Goal: Task Accomplishment & Management: Manage account settings

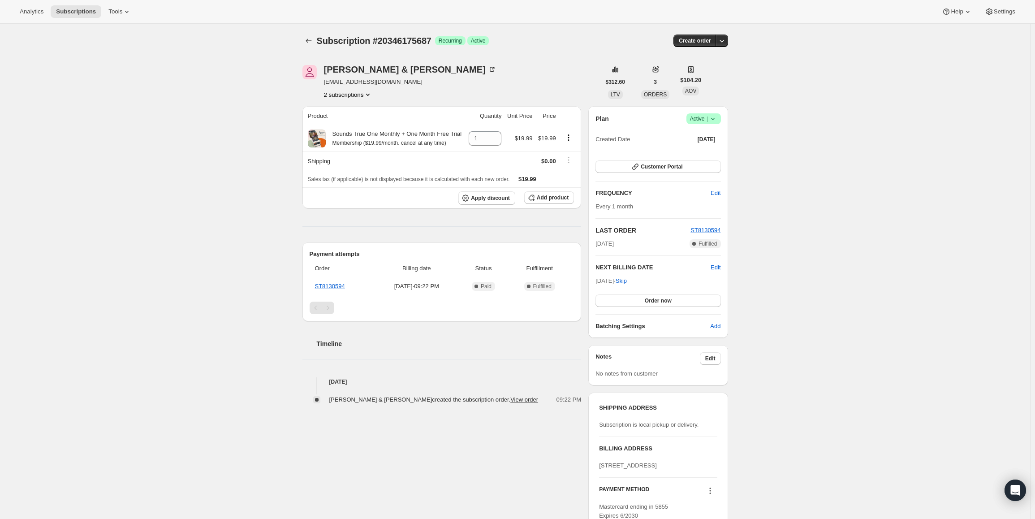
click at [714, 121] on icon at bounding box center [713, 118] width 9 height 9
click at [704, 143] on button "Pause subscription" at bounding box center [707, 136] width 56 height 14
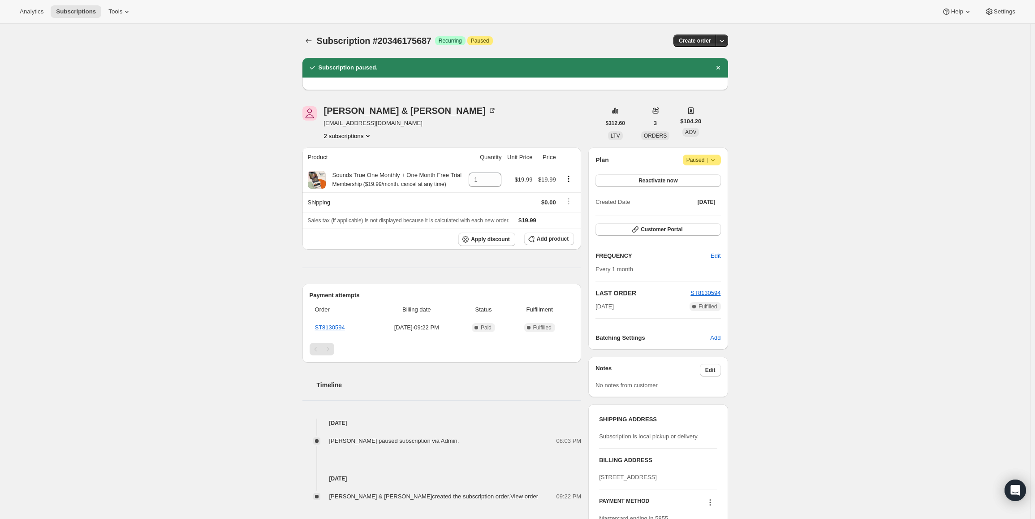
drag, startPoint x: 631, startPoint y: 306, endPoint x: 594, endPoint y: 308, distance: 36.3
click at [594, 308] on div "Plan Attention Paused | Reactivate now Created Date Sep 20, 2025 Customer Porta…" at bounding box center [658, 248] width 139 height 202
copy span "Sep 20, 2025"
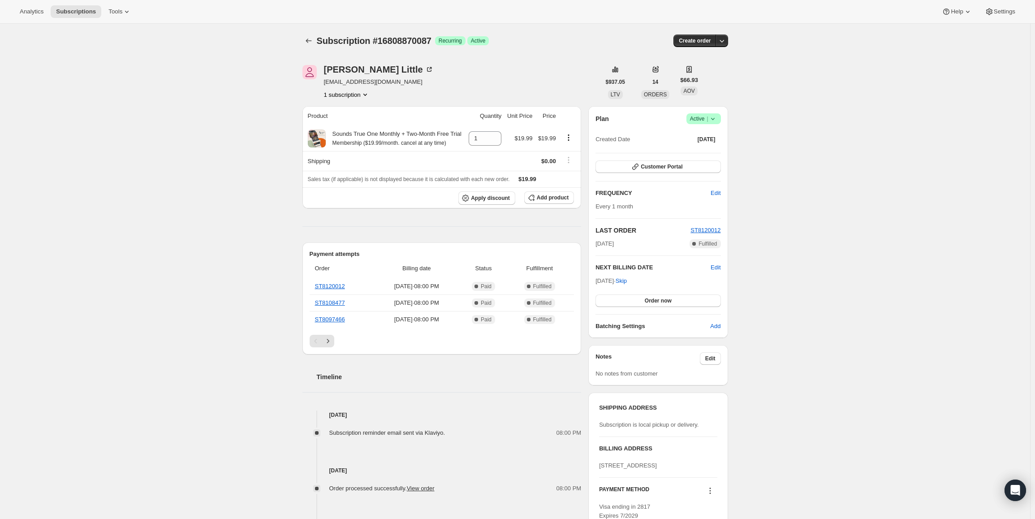
click at [707, 120] on span "Active |" at bounding box center [703, 118] width 27 height 9
click at [692, 135] on span "Pause subscription" at bounding box center [705, 136] width 49 height 7
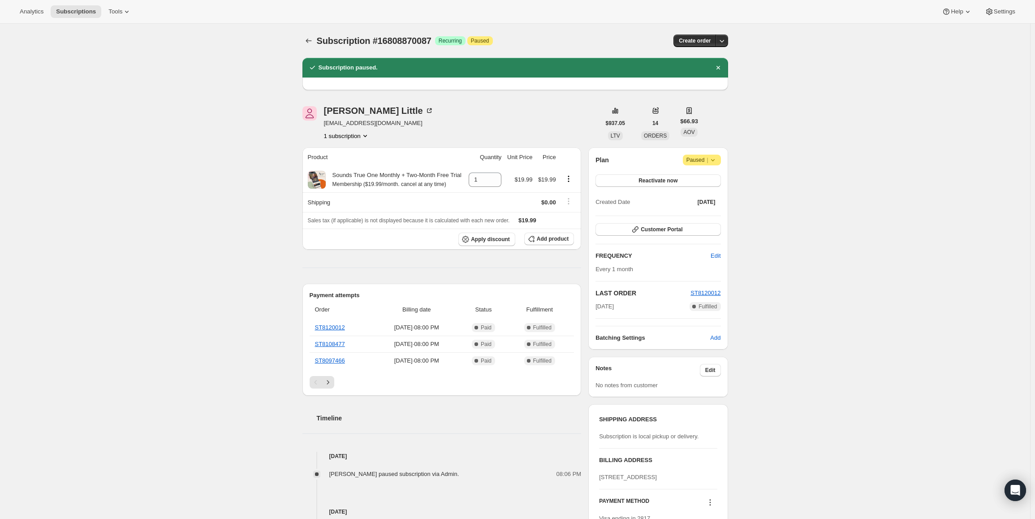
drag, startPoint x: 604, startPoint y: 306, endPoint x: 595, endPoint y: 307, distance: 9.1
click at [595, 307] on div "Plan Attention Paused | Reactivate now Created Date Apr 24, 2025 Customer Porta…" at bounding box center [658, 248] width 139 height 202
copy span "Aug 24, 2025"
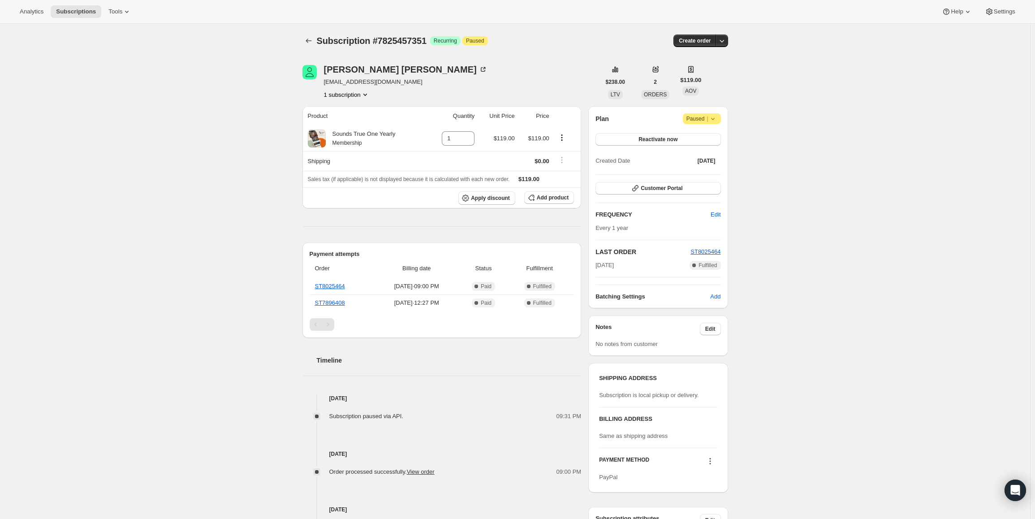
drag, startPoint x: 632, startPoint y: 262, endPoint x: 598, endPoint y: 267, distance: 33.5
click at [598, 267] on div "Jan 3, 2025 Complete Fulfilled" at bounding box center [658, 265] width 125 height 9
copy span "Jan 3, 2025"
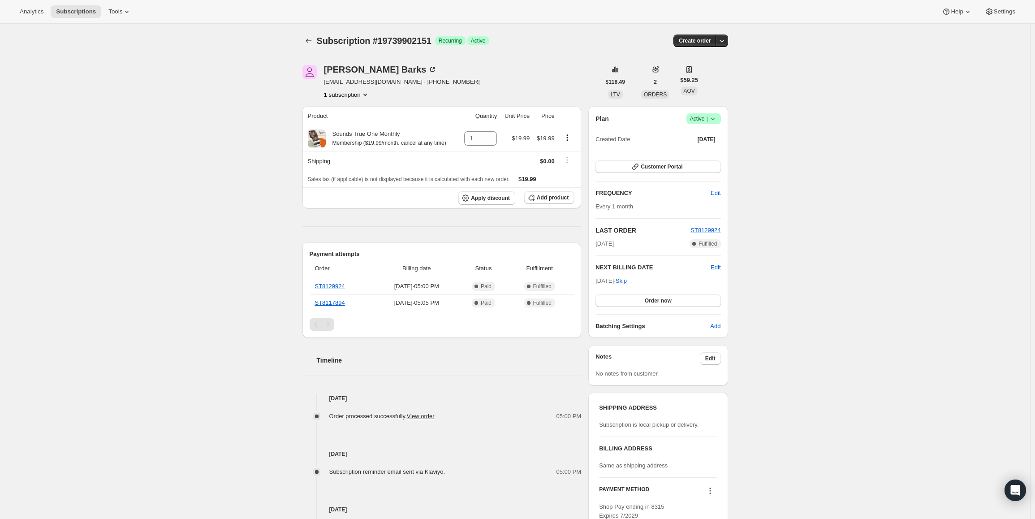
click at [701, 121] on span "Active |" at bounding box center [703, 118] width 27 height 9
drag, startPoint x: 598, startPoint y: 281, endPoint x: 630, endPoint y: 279, distance: 32.3
click at [627, 279] on span "Oct 19, 2025 · Skip" at bounding box center [611, 280] width 31 height 7
copy div "NEXT BILLING DATE Edit"
click at [708, 113] on div "Plan Success Active | Created Date Aug 19, 2025 Customer Portal FREQUENCY Edit …" at bounding box center [658, 222] width 139 height 232
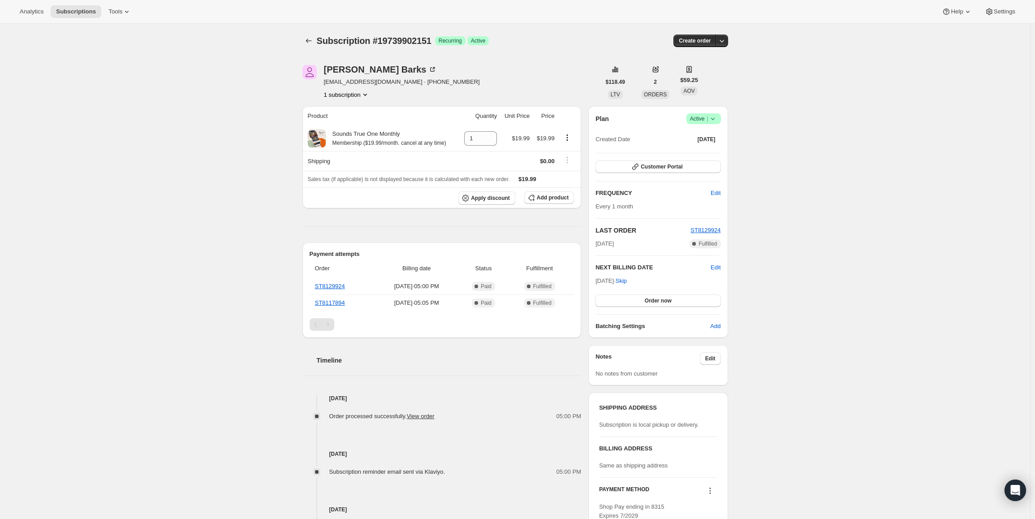
click at [707, 121] on span "Active |" at bounding box center [703, 118] width 27 height 9
click at [707, 133] on span "Pause subscription" at bounding box center [705, 136] width 49 height 7
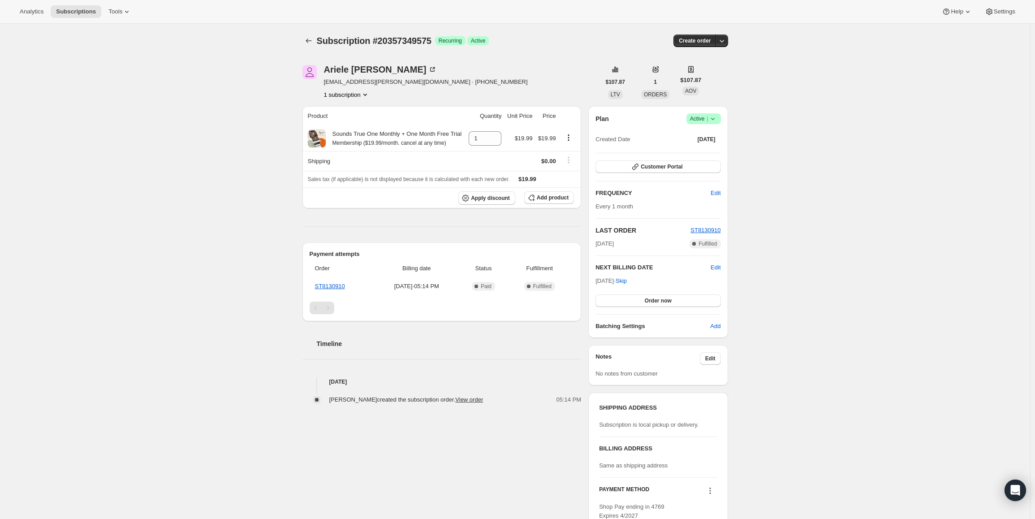
drag, startPoint x: 598, startPoint y: 282, endPoint x: 629, endPoint y: 280, distance: 31.0
click at [627, 280] on span "[DATE] · Skip" at bounding box center [611, 280] width 31 height 7
copy span "[DATE]"
click at [725, 119] on div "Plan Success Active | Created Date [DATE] Customer Portal FREQUENCY Edit Every …" at bounding box center [658, 222] width 139 height 232
click at [717, 120] on icon at bounding box center [713, 118] width 9 height 9
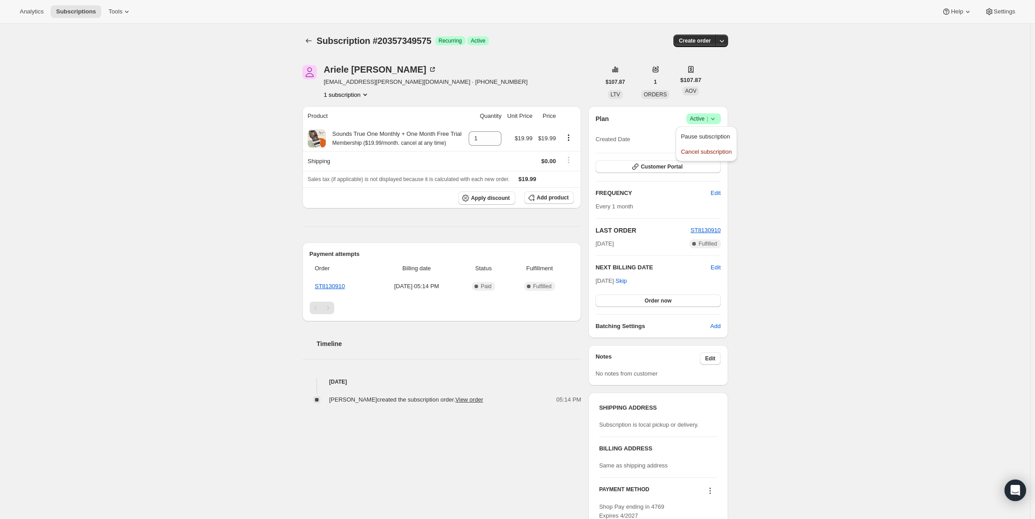
drag, startPoint x: 693, startPoint y: 137, endPoint x: 355, endPoint y: 80, distance: 342.7
click at [692, 137] on span "Pause subscription" at bounding box center [705, 136] width 49 height 7
click at [714, 114] on span "Success Active |" at bounding box center [704, 118] width 35 height 11
drag, startPoint x: 714, startPoint y: 123, endPoint x: 719, endPoint y: 147, distance: 24.7
click at [719, 147] on span "Cancel subscription" at bounding box center [706, 151] width 51 height 9
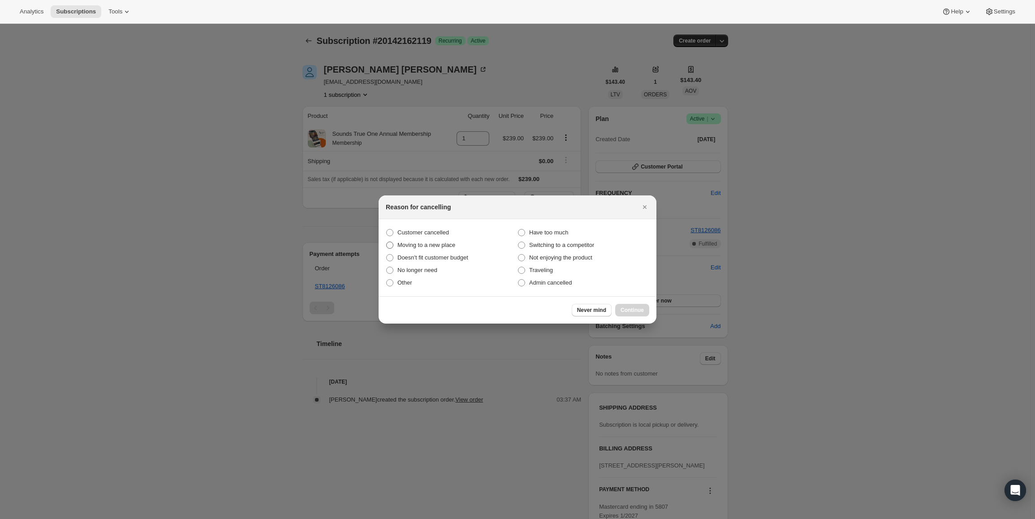
click at [436, 239] on label "Moving to a new place" at bounding box center [452, 245] width 132 height 13
click at [387, 242] on input "Moving to a new place" at bounding box center [386, 242] width 0 height 0
radio input "true"
click at [433, 234] on span "Customer cancelled" at bounding box center [424, 232] width 52 height 7
click at [387, 229] on input "Customer cancelled" at bounding box center [386, 229] width 0 height 0
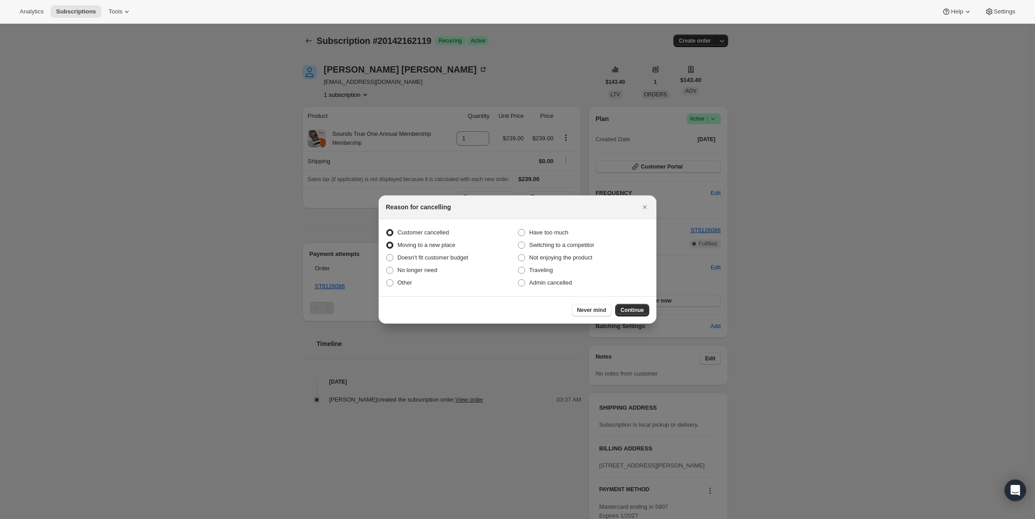
radio input "true"
radio input "false"
click at [639, 306] on button "Continue" at bounding box center [632, 310] width 34 height 13
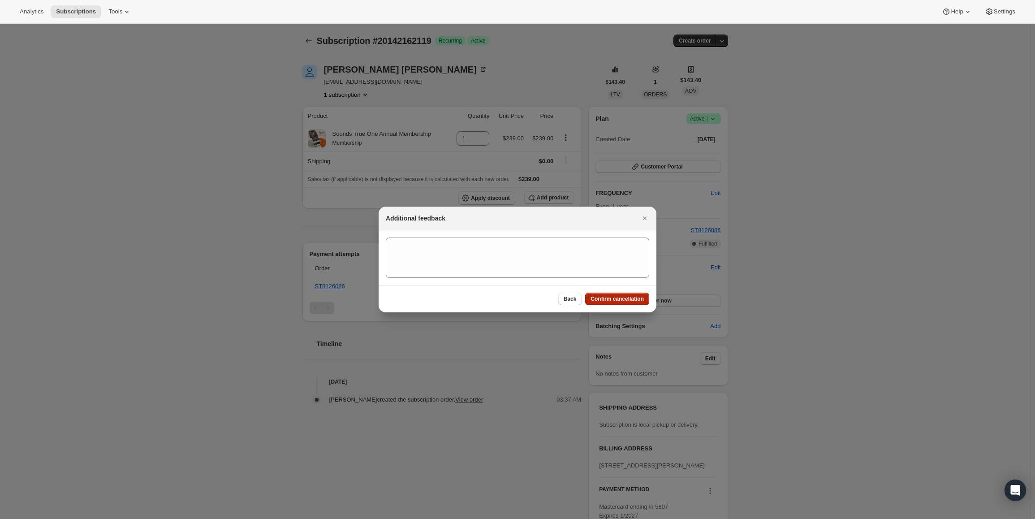
drag, startPoint x: 634, startPoint y: 302, endPoint x: 625, endPoint y: 300, distance: 8.6
click at [633, 301] on span "Confirm cancellation" at bounding box center [617, 298] width 53 height 7
